Goal: Information Seeking & Learning: Understand process/instructions

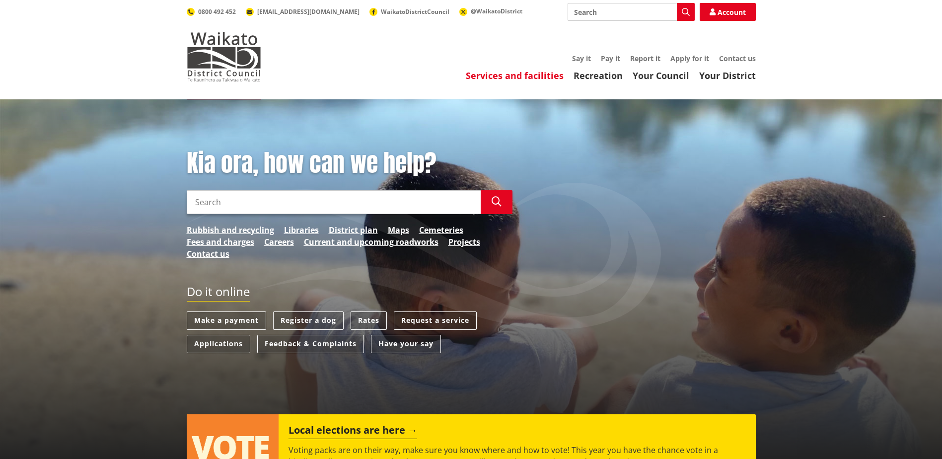
click at [512, 78] on link "Services and facilities" at bounding box center [515, 76] width 98 height 12
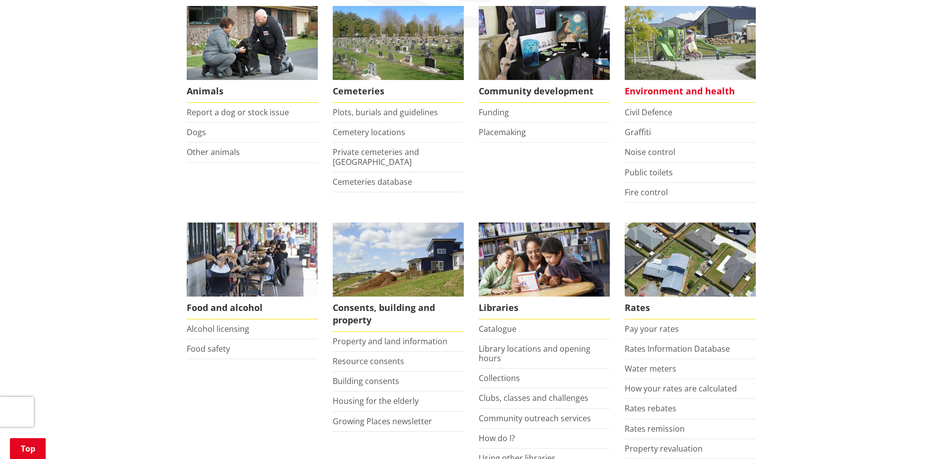
scroll to position [199, 0]
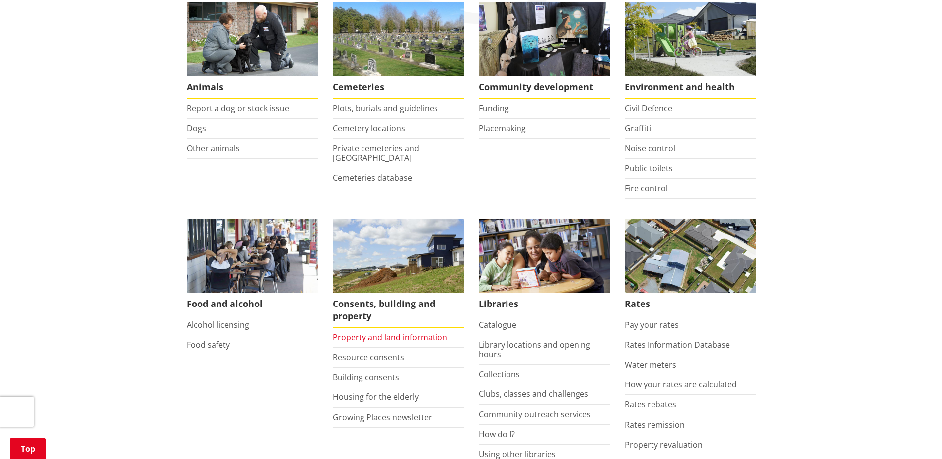
click at [413, 336] on link "Property and land information" at bounding box center [390, 337] width 115 height 11
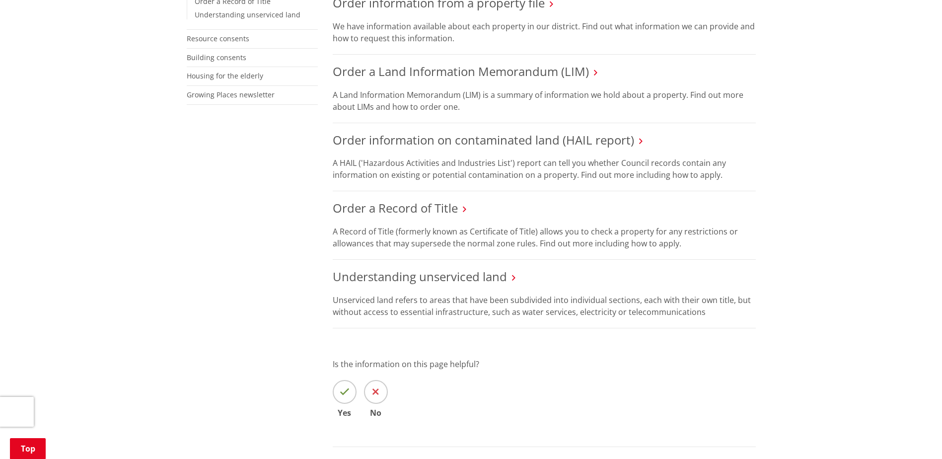
scroll to position [199, 0]
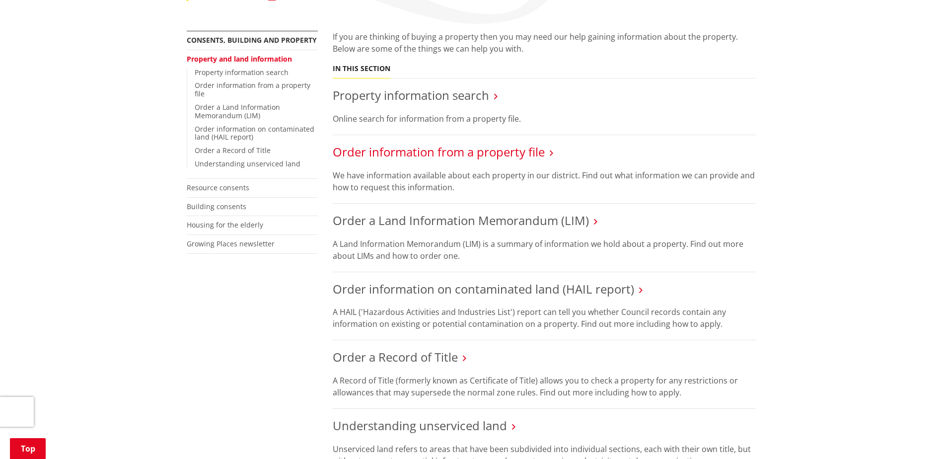
click at [488, 143] on link "Order information from a property file" at bounding box center [439, 151] width 212 height 16
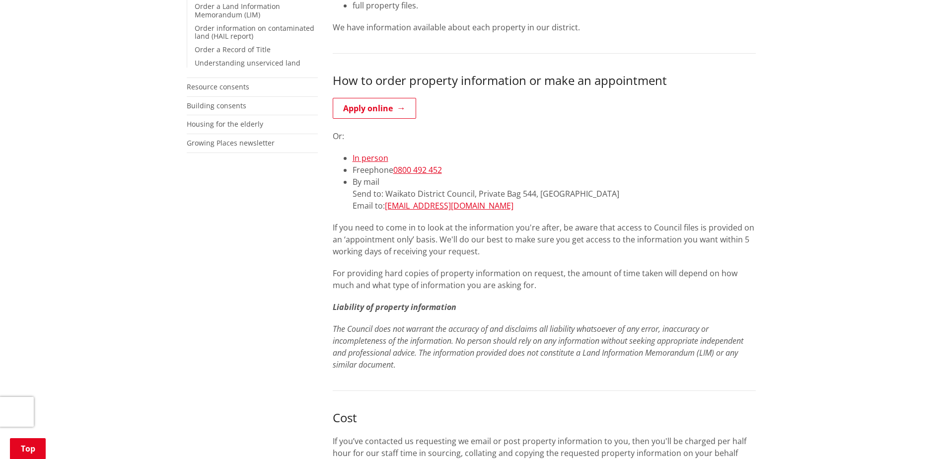
scroll to position [319, 0]
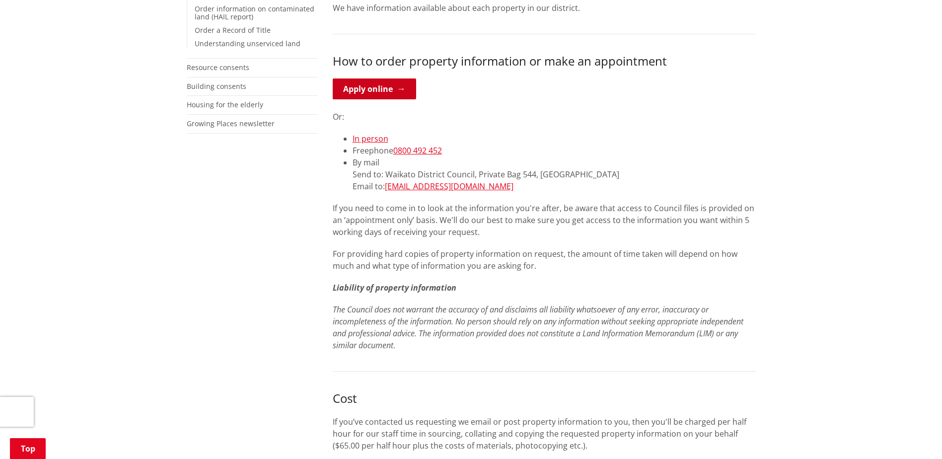
click at [395, 85] on link "Apply online" at bounding box center [374, 88] width 83 height 21
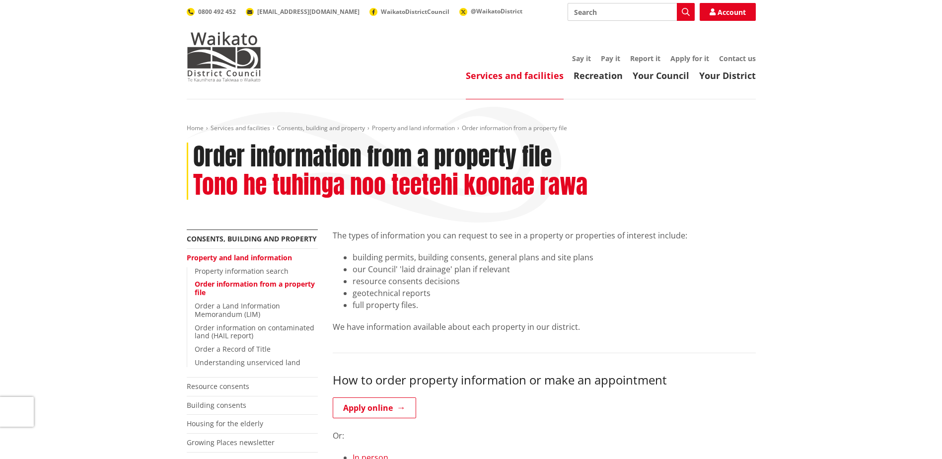
scroll to position [318, 0]
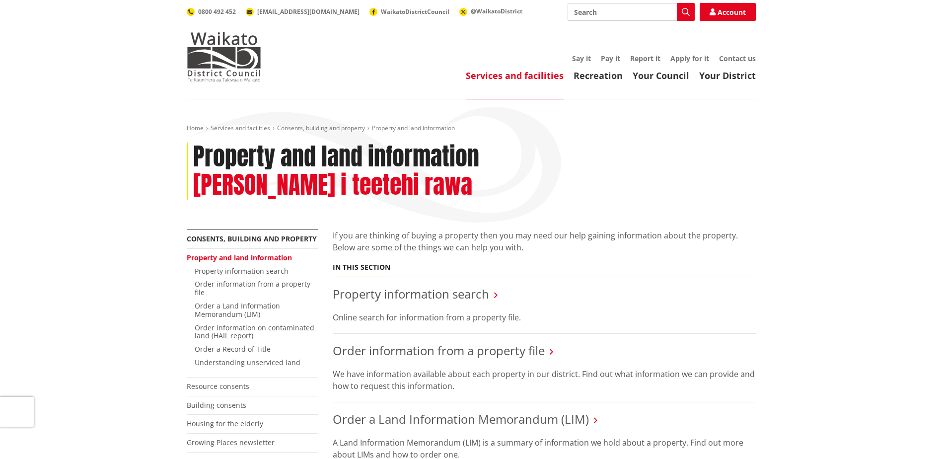
scroll to position [199, 0]
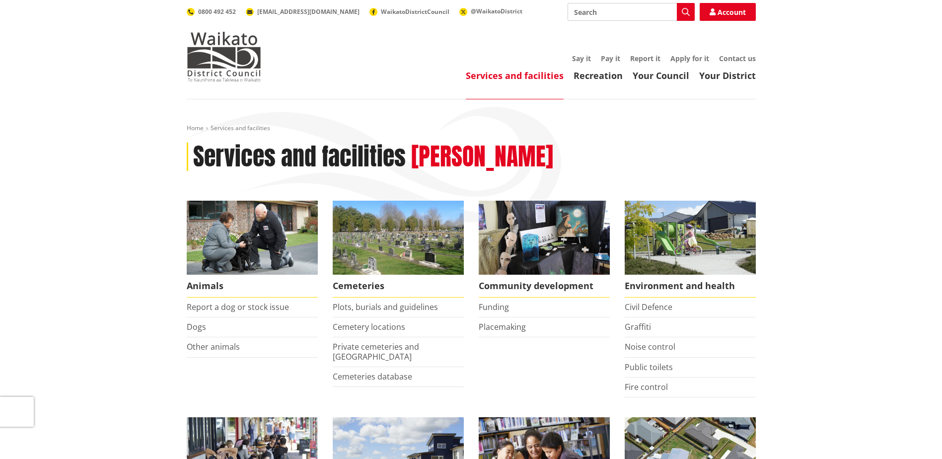
scroll to position [199, 0]
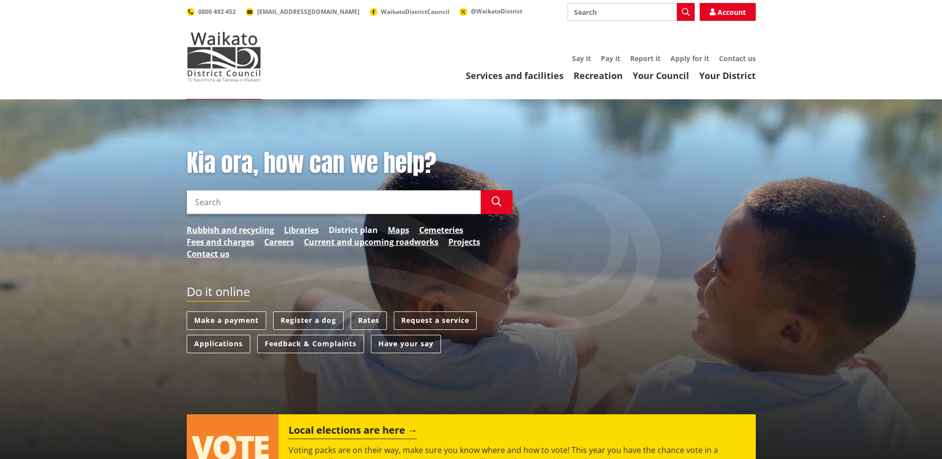
click at [346, 226] on link "District plan" at bounding box center [353, 230] width 49 height 12
